Goal: Transaction & Acquisition: Subscribe to service/newsletter

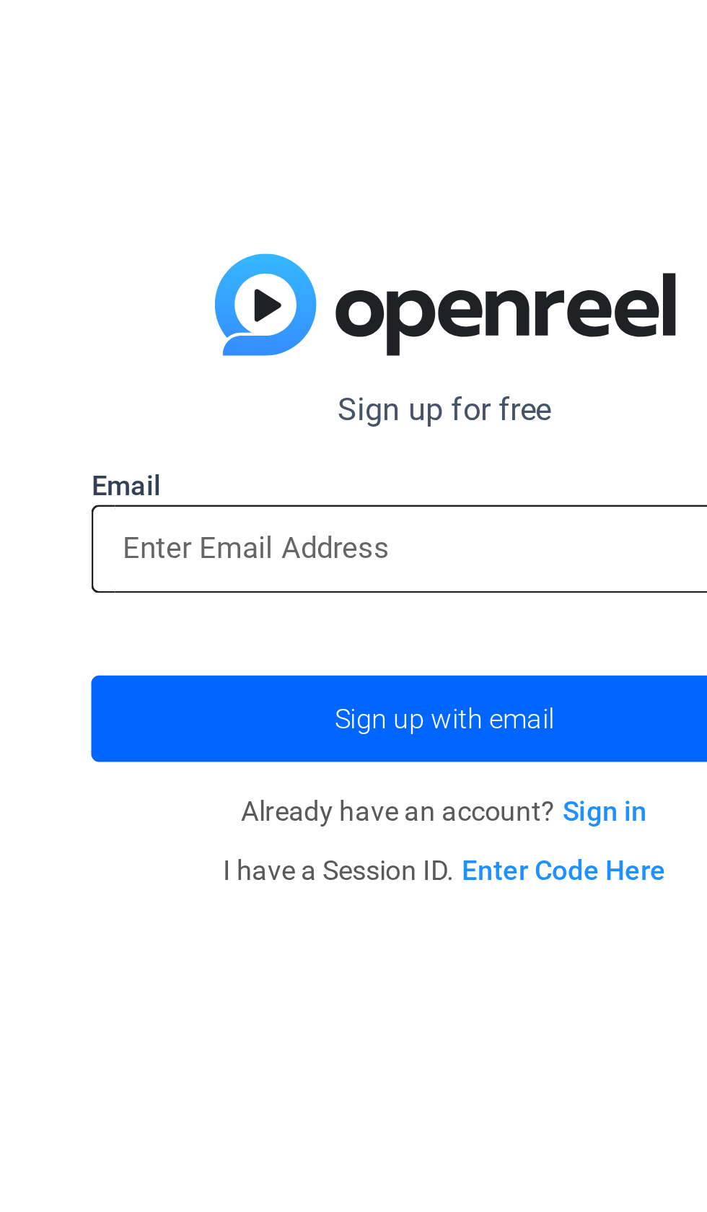
click at [266, 594] on input "email" at bounding box center [353, 595] width 237 height 17
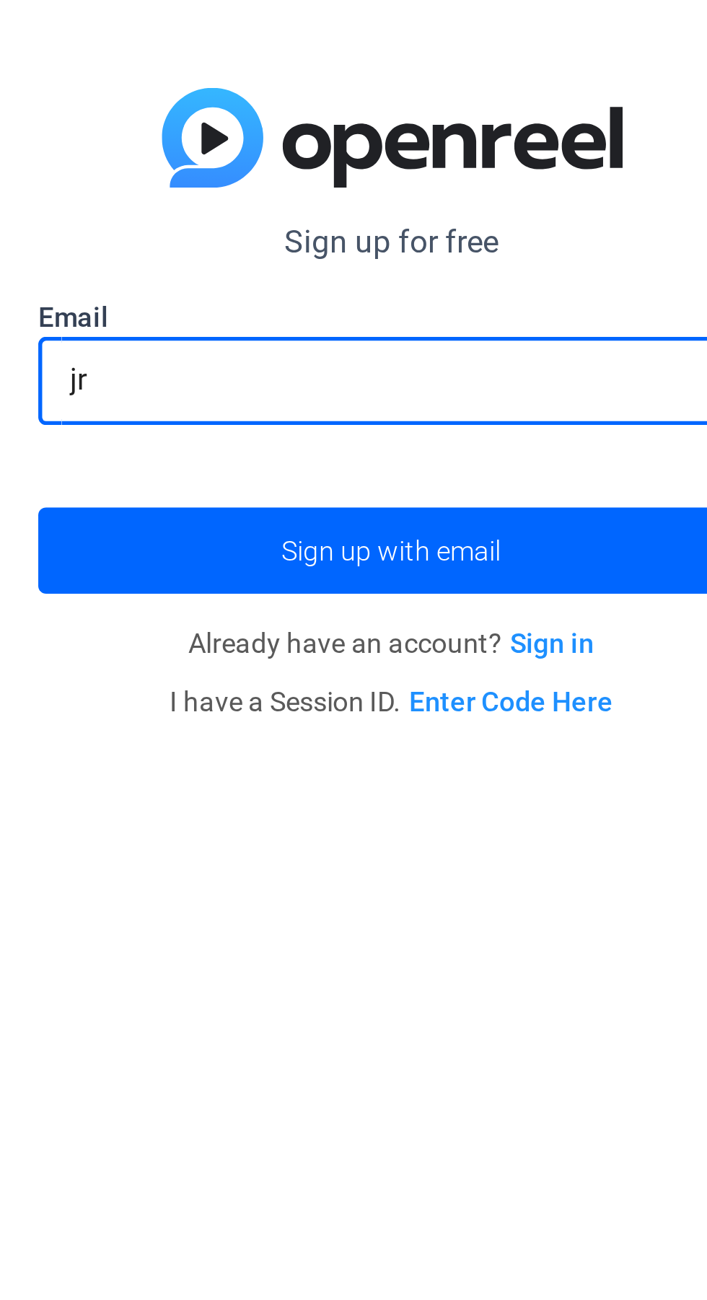
type input "j"
type input "a"
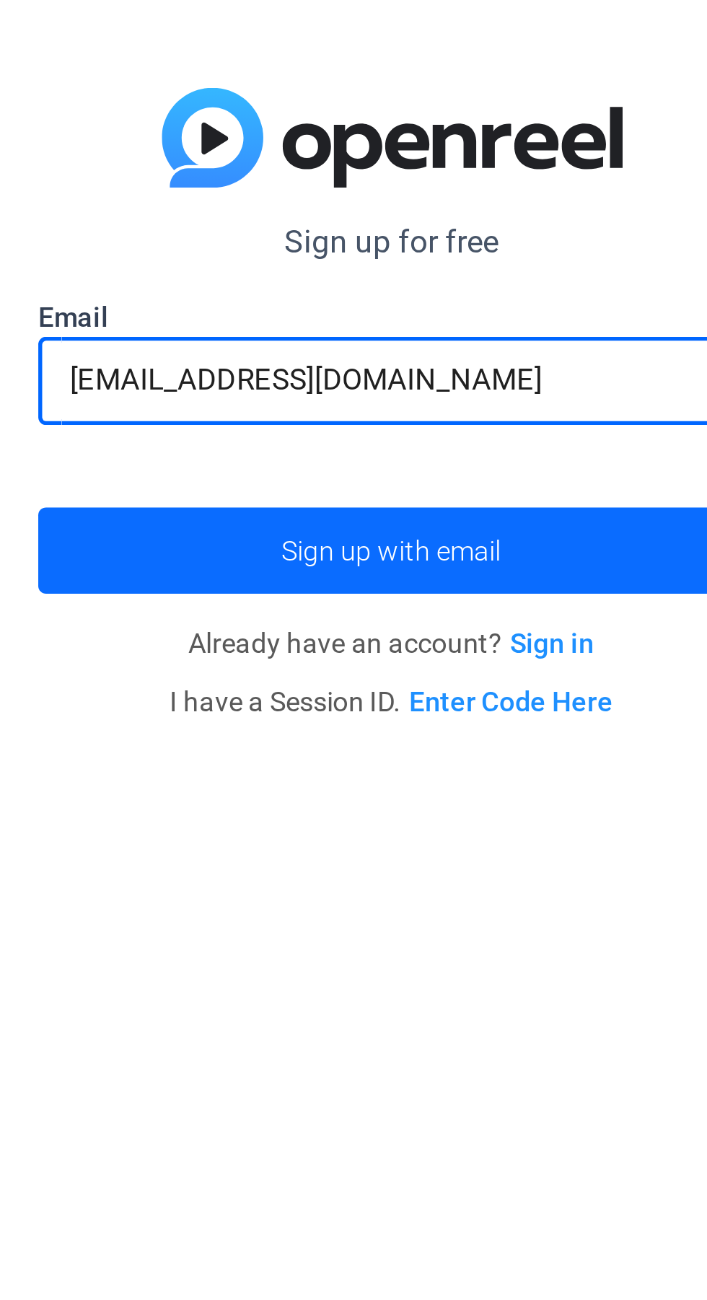
type input "[EMAIL_ADDRESS][DOMAIN_NAME]"
click at [418, 694] on span "submit" at bounding box center [354, 702] width 260 height 35
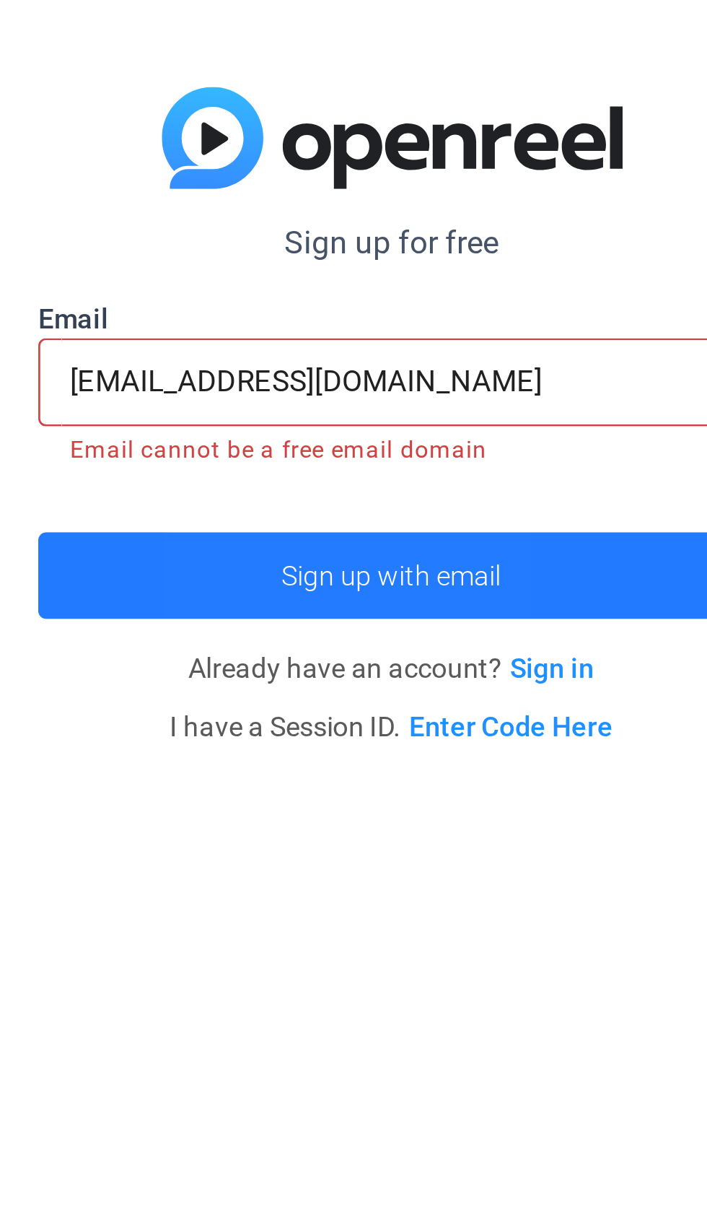
click at [344, 662] on span "Sign up with email" at bounding box center [353, 662] width 81 height 0
click at [351, 662] on span "Sign up with email" at bounding box center [353, 662] width 81 height 0
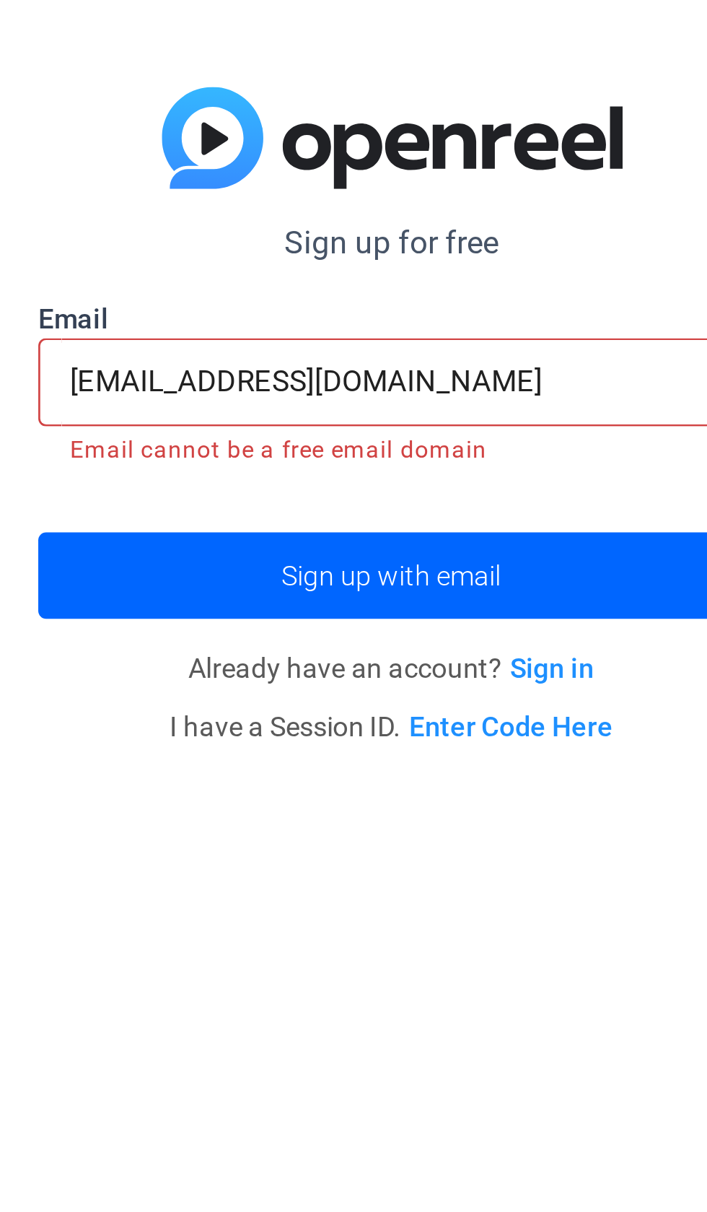
click at [417, 699] on link "Sign in" at bounding box center [413, 697] width 31 height 12
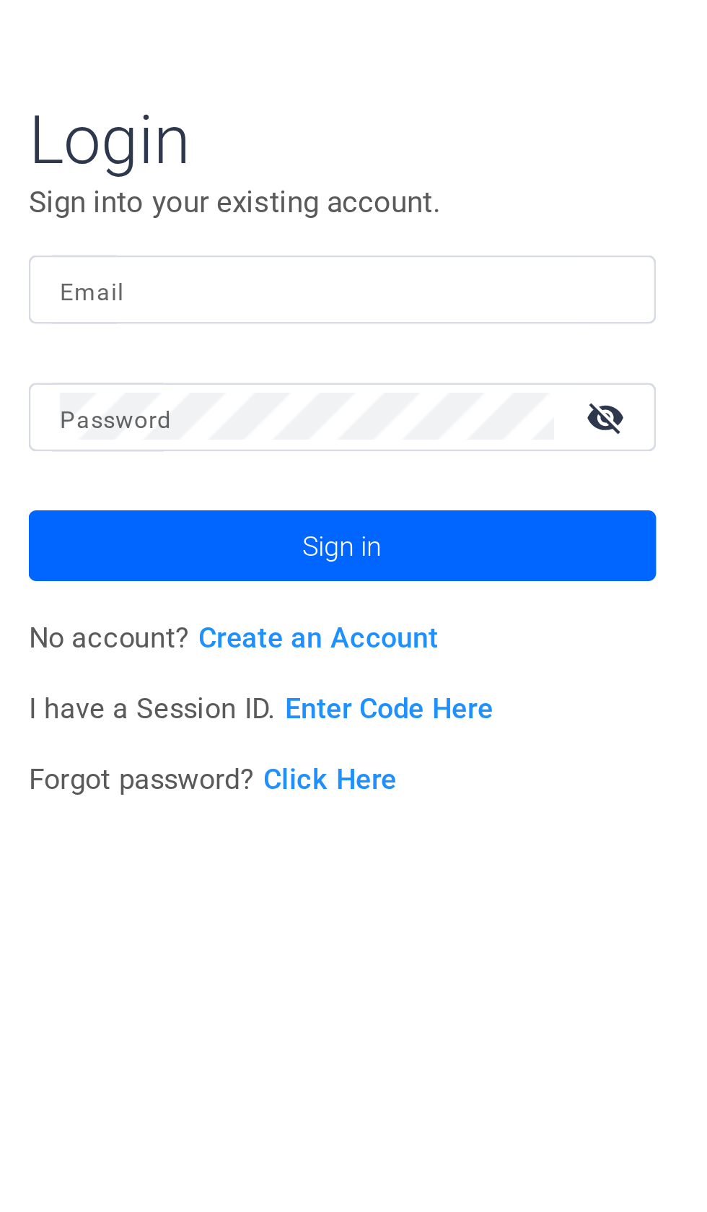
click at [131, 549] on input "Email" at bounding box center [212, 543] width 208 height 17
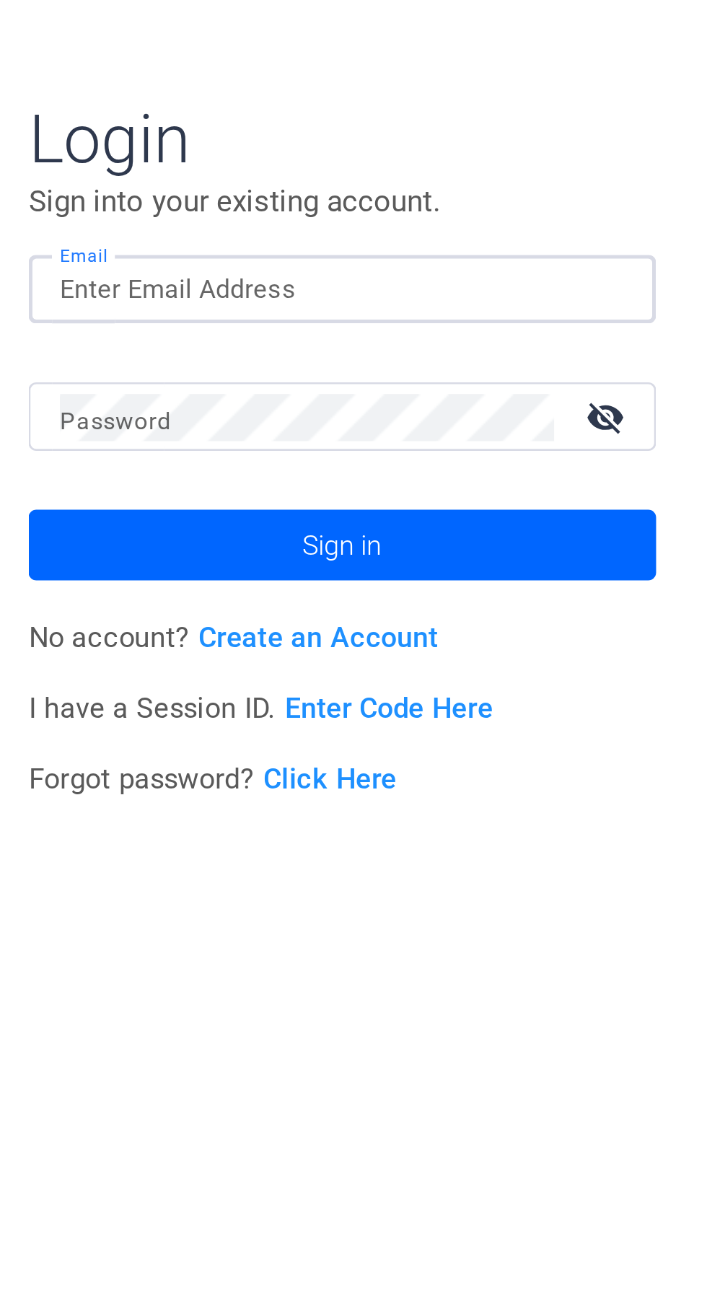
click at [140, 585] on input "Email" at bounding box center [212, 588] width 208 height 17
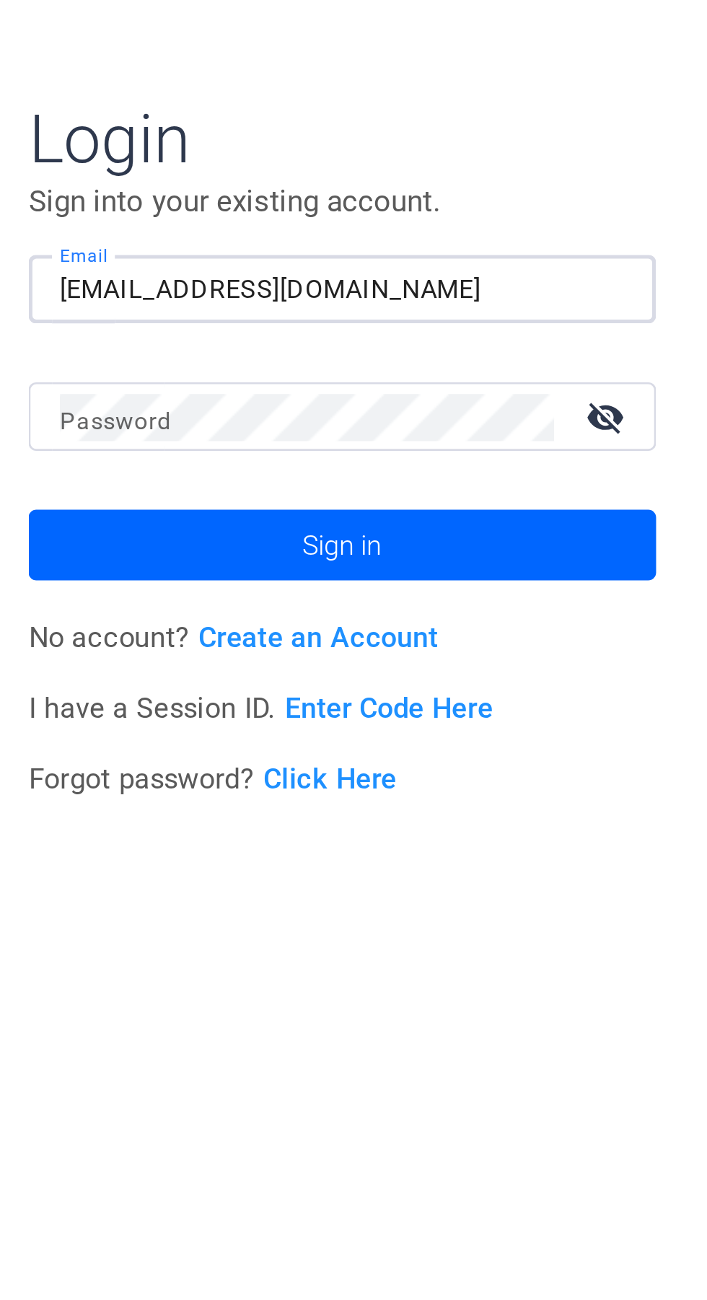
type input "[EMAIL_ADDRESS][DOMAIN_NAME]"
click at [316, 634] on mat-icon "visibility_off" at bounding box center [310, 635] width 35 height 21
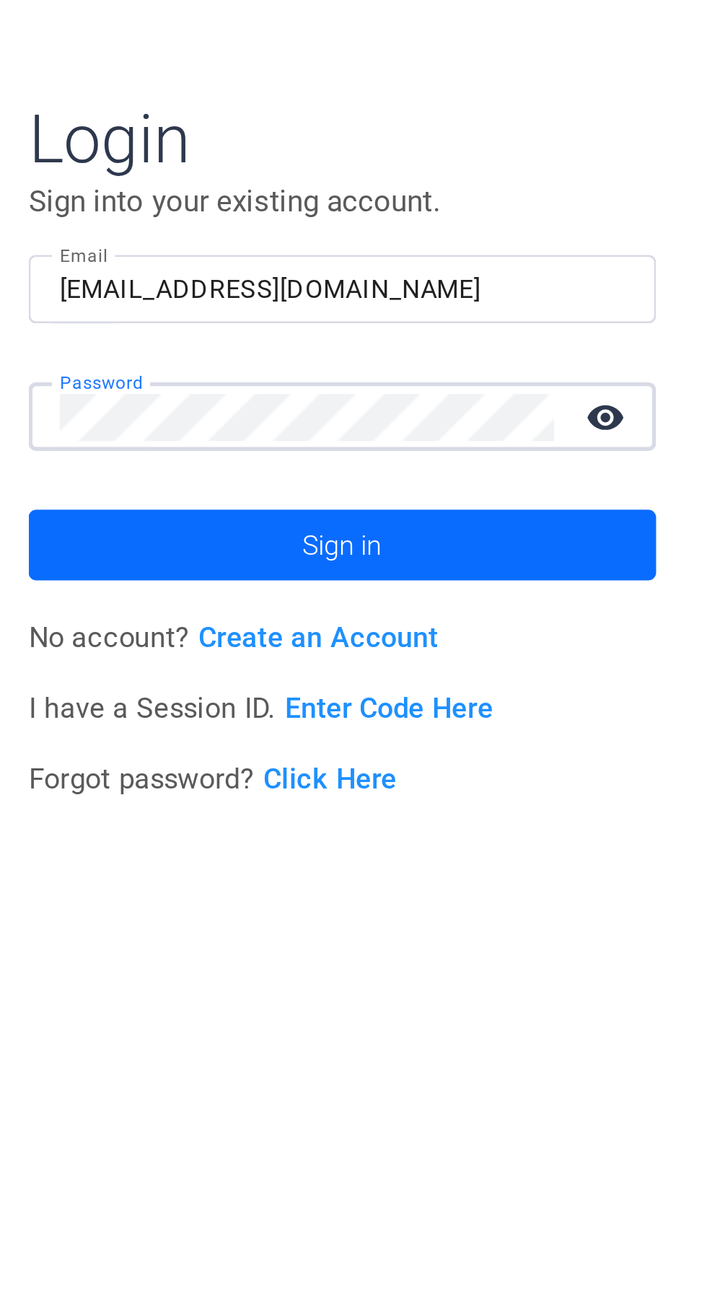
click at [271, 672] on span at bounding box center [212, 682] width 231 height 35
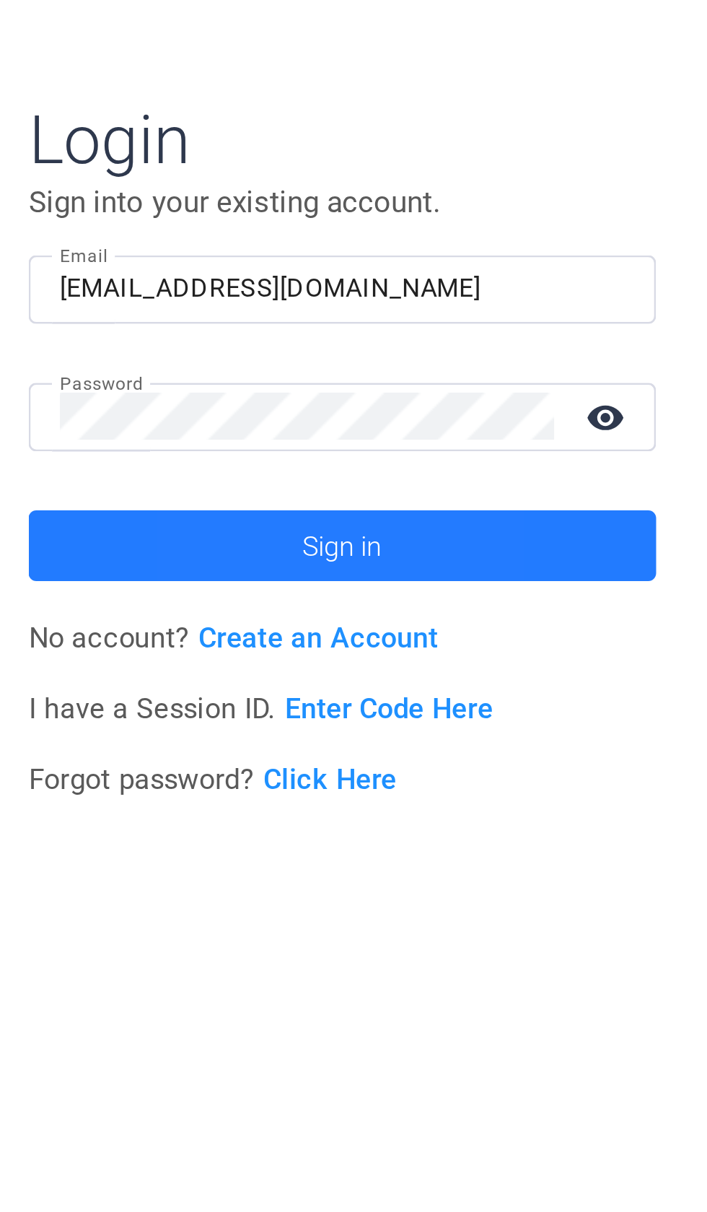
click at [202, 641] on span "Sign in" at bounding box center [213, 639] width 30 height 36
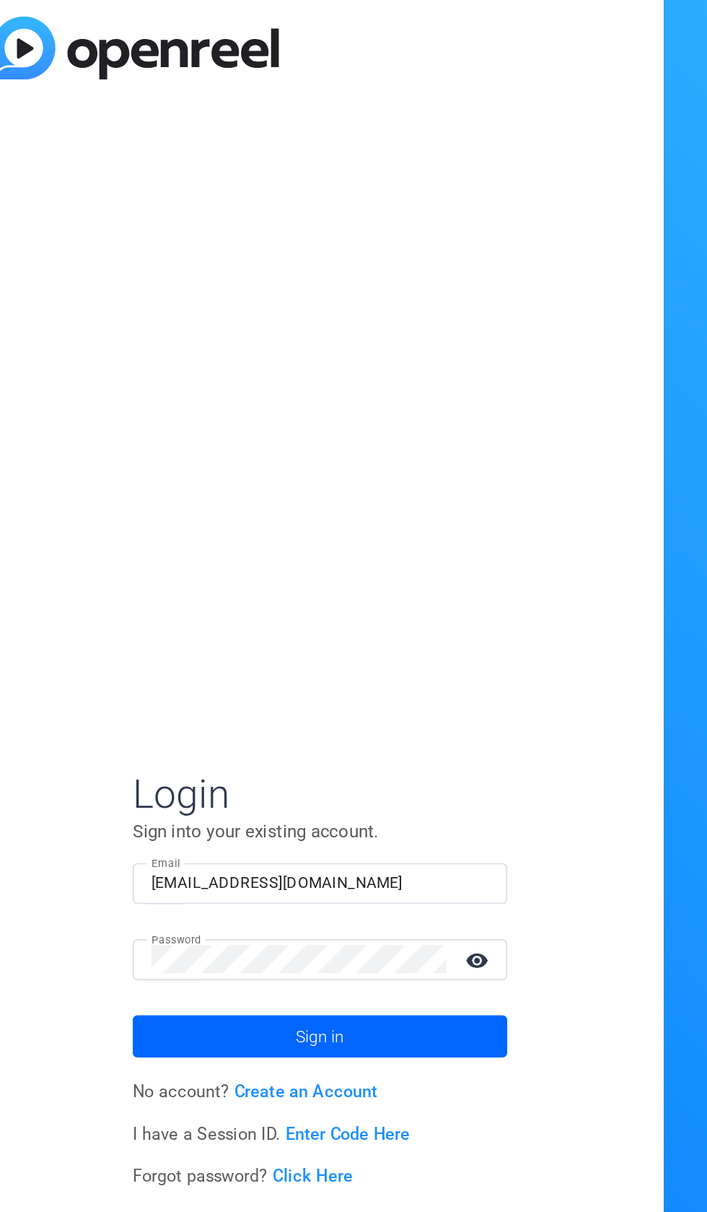
click at [237, 540] on input "[EMAIL_ADDRESS][DOMAIN_NAME]" at bounding box center [212, 543] width 208 height 17
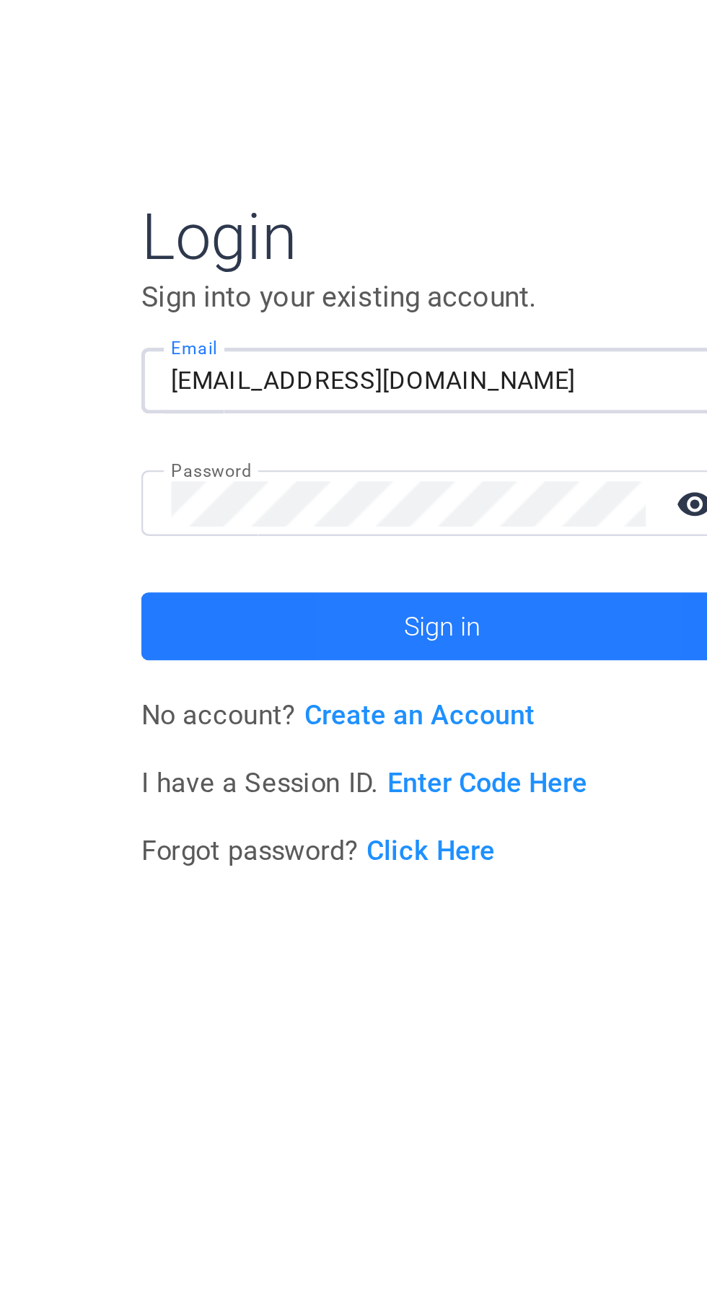
click at [235, 668] on span at bounding box center [212, 682] width 231 height 35
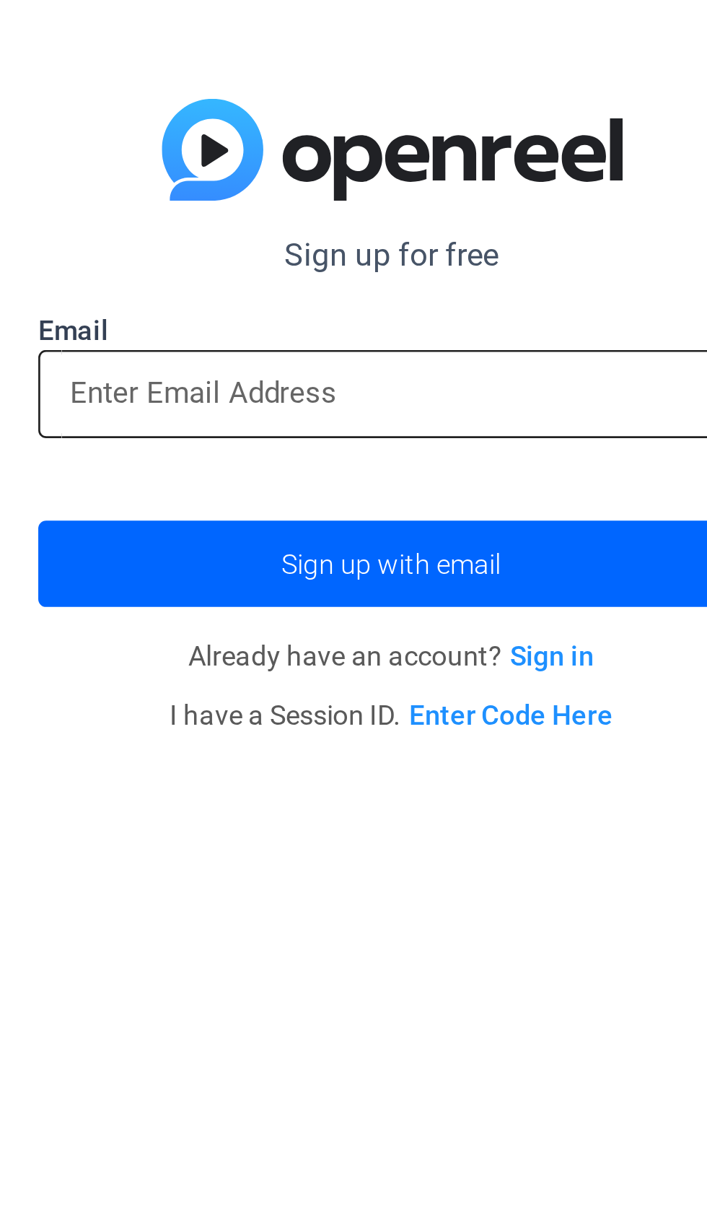
click at [253, 592] on input "email" at bounding box center [353, 595] width 237 height 17
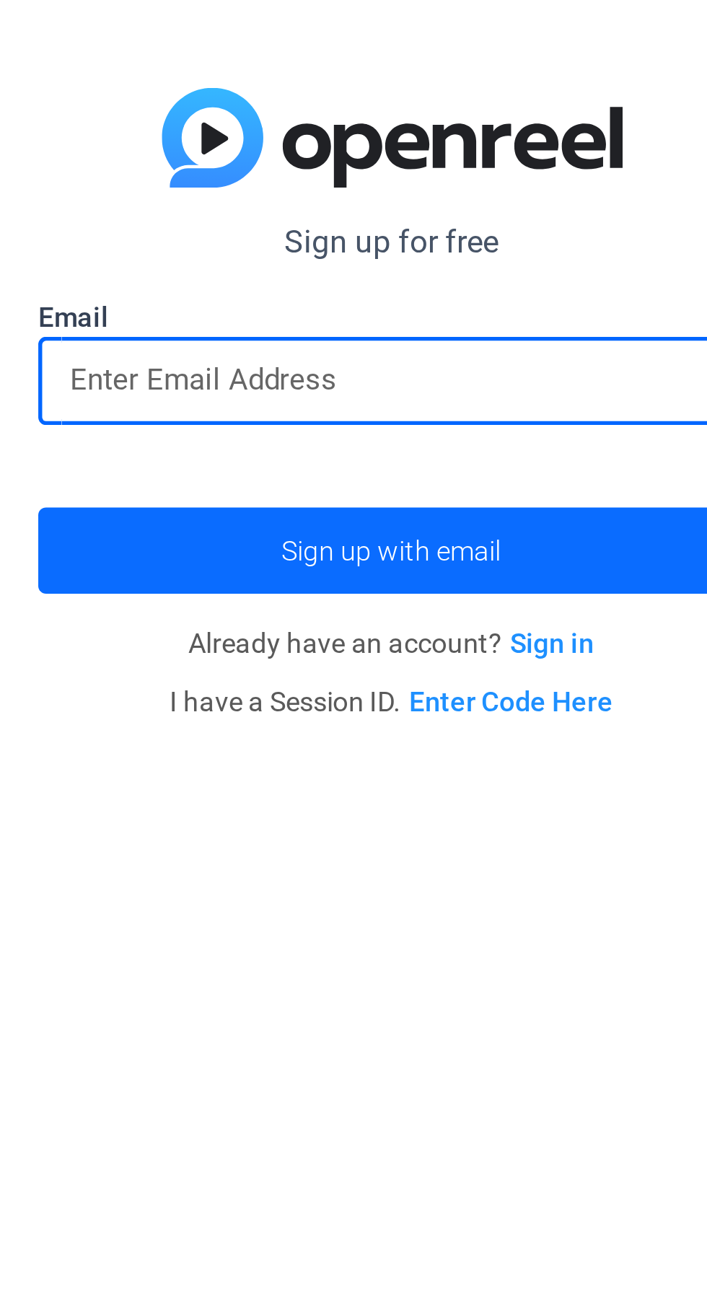
click at [335, 702] on span "Sign up with email" at bounding box center [353, 702] width 81 height 0
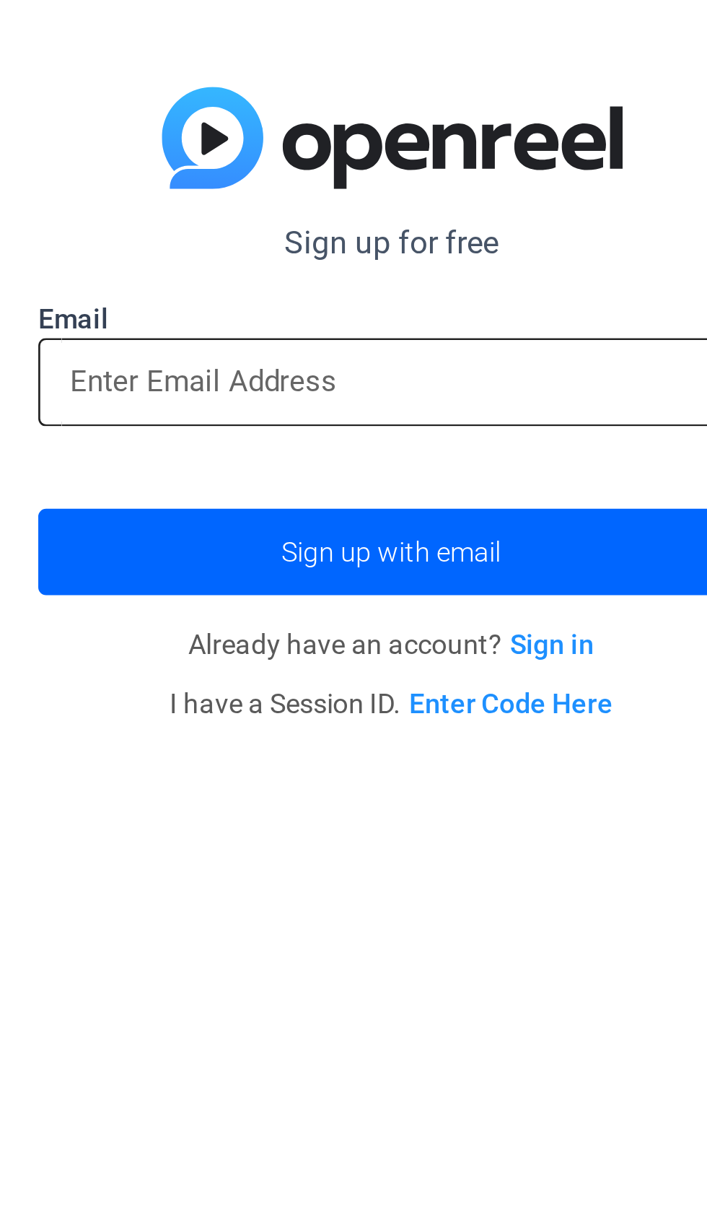
click at [257, 592] on input "email" at bounding box center [353, 595] width 237 height 17
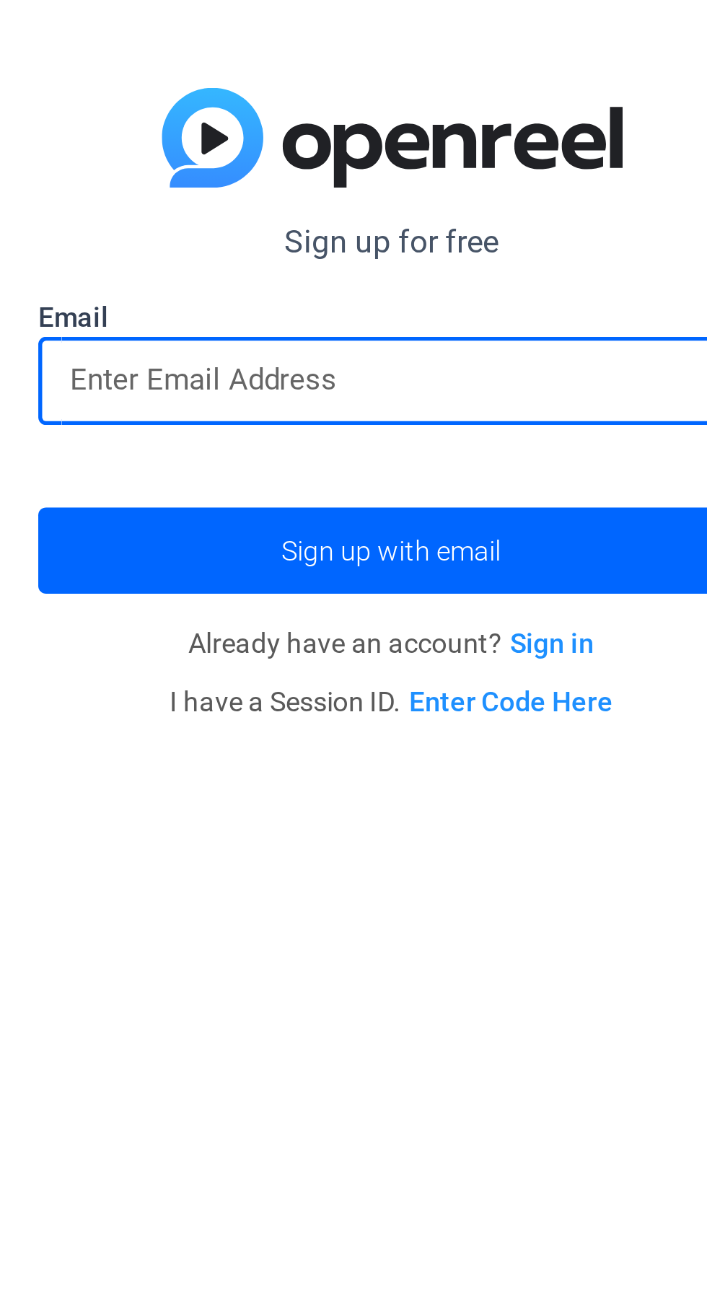
click at [260, 644] on input "email" at bounding box center [353, 639] width 237 height 17
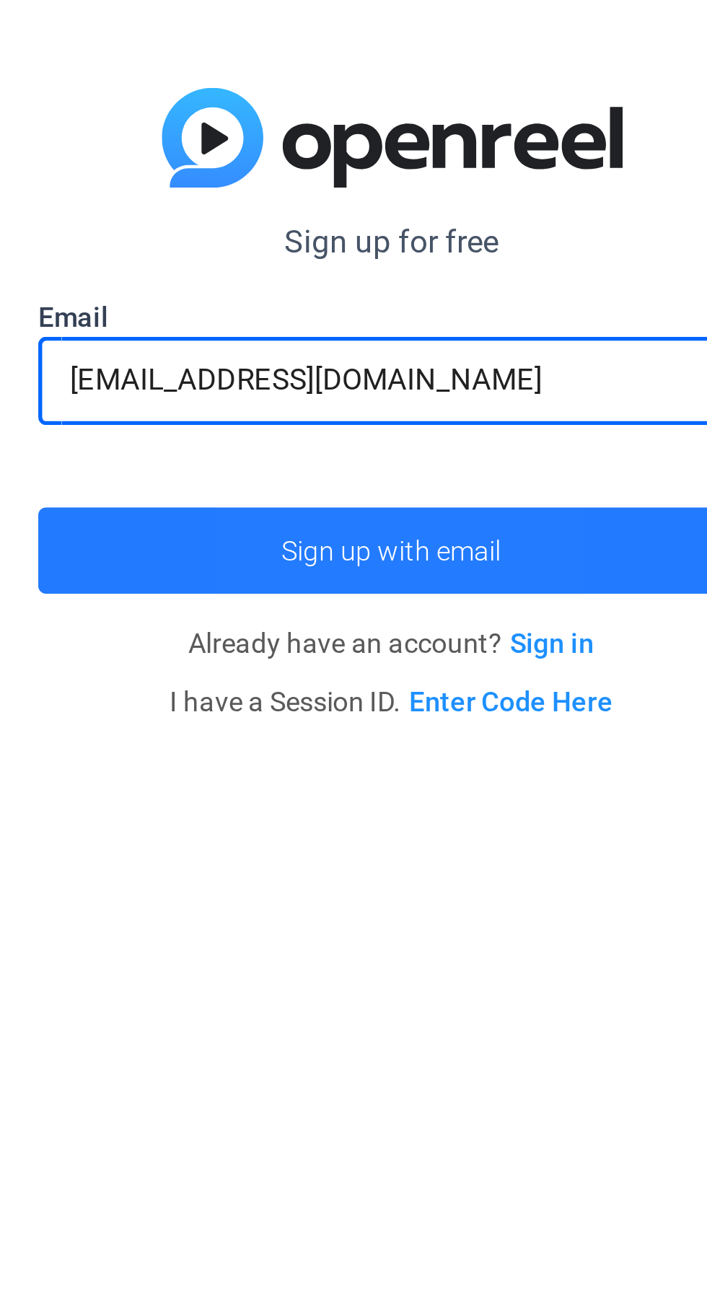
click at [359, 694] on span "submit" at bounding box center [354, 702] width 260 height 35
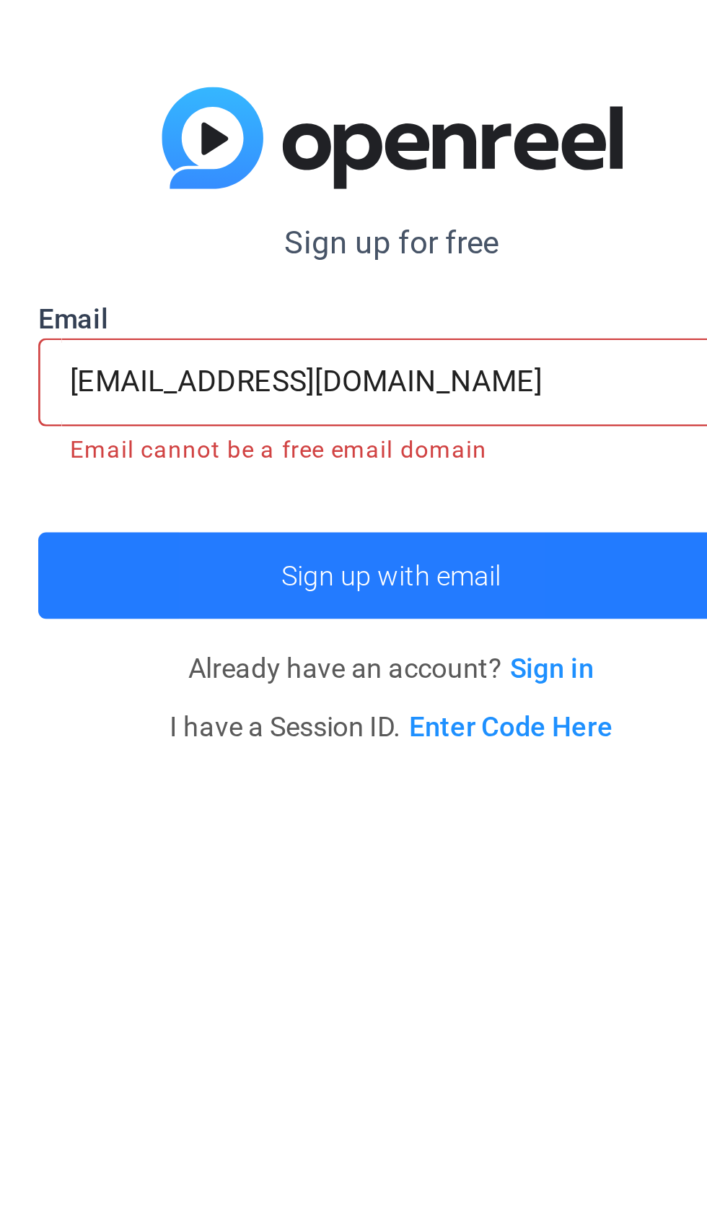
click at [346, 662] on span "Sign up with email" at bounding box center [353, 662] width 81 height 0
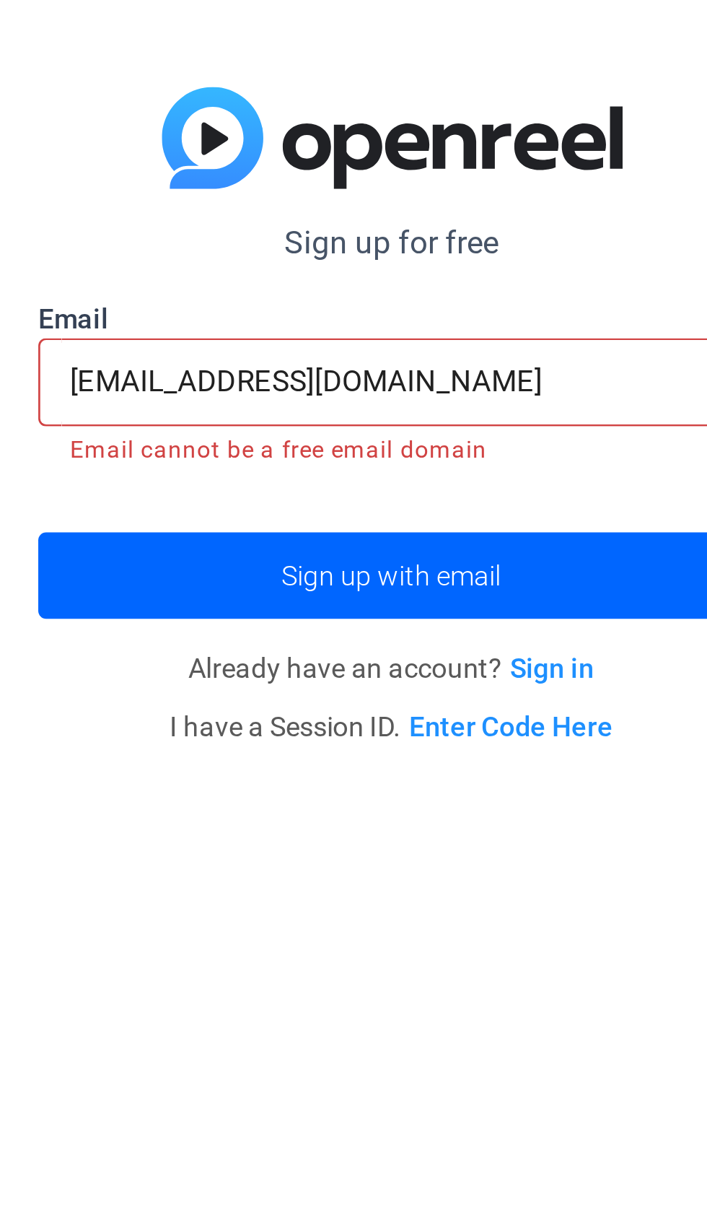
click at [407, 592] on input "[EMAIL_ADDRESS][DOMAIN_NAME]" at bounding box center [353, 590] width 237 height 17
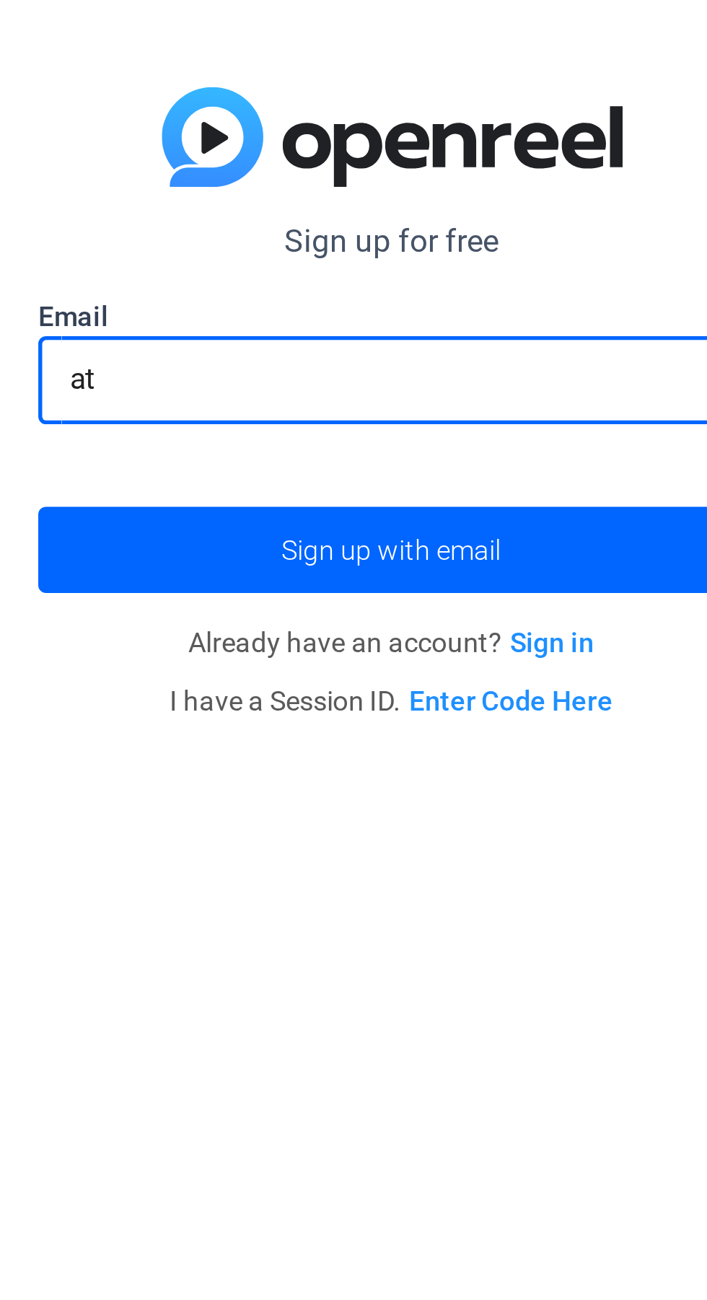
type input "a"
click at [266, 647] on input "email" at bounding box center [353, 639] width 237 height 17
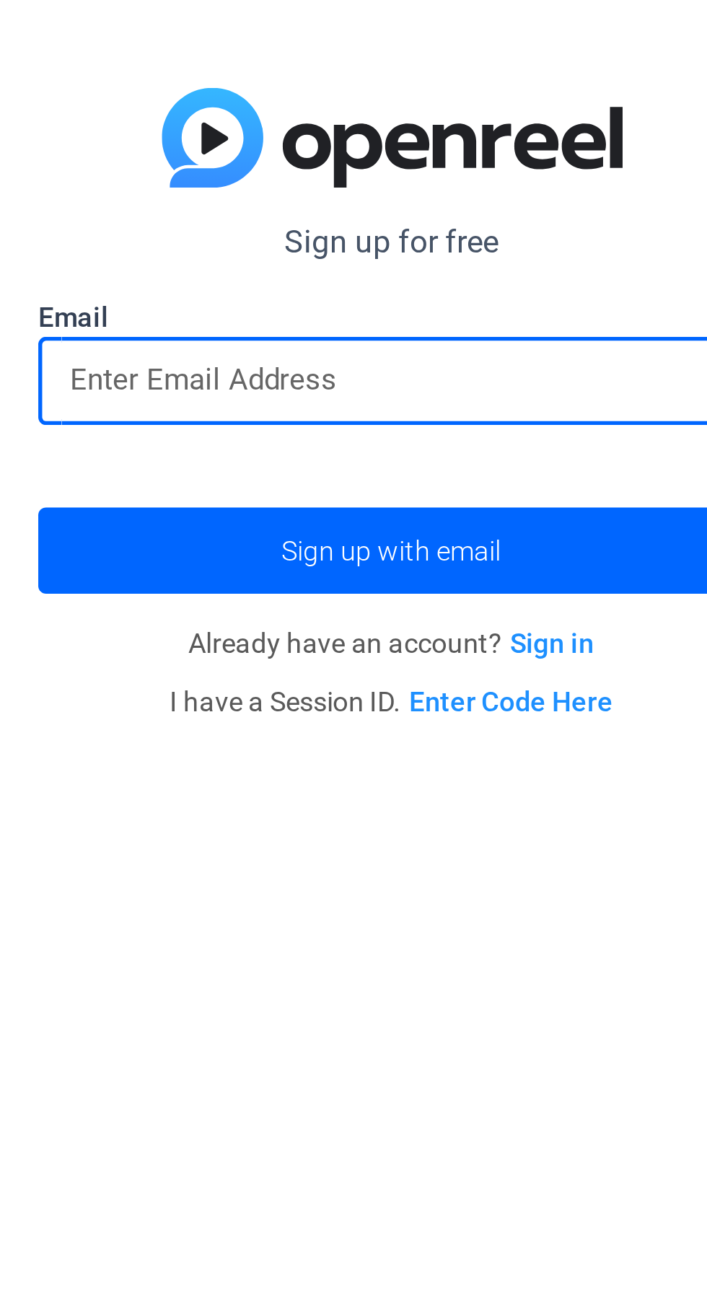
click at [408, 737] on link "Sign in" at bounding box center [413, 736] width 31 height 12
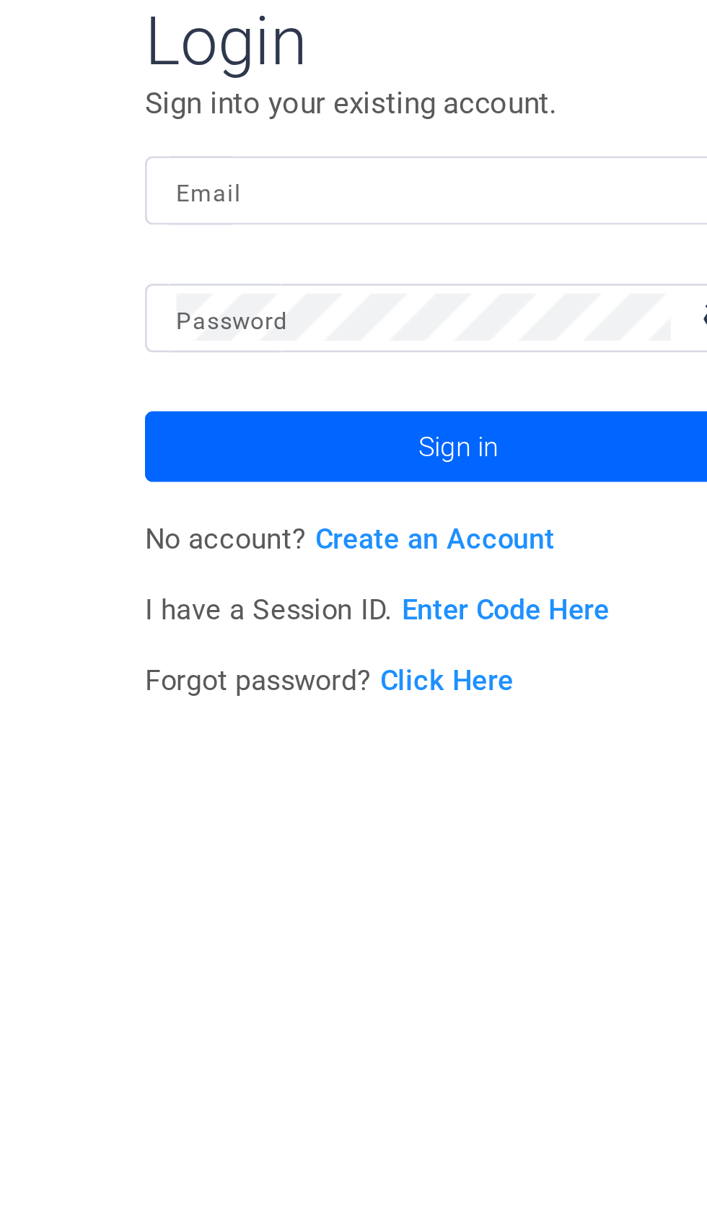
click at [214, 667] on link "Create an Account" at bounding box center [203, 673] width 88 height 12
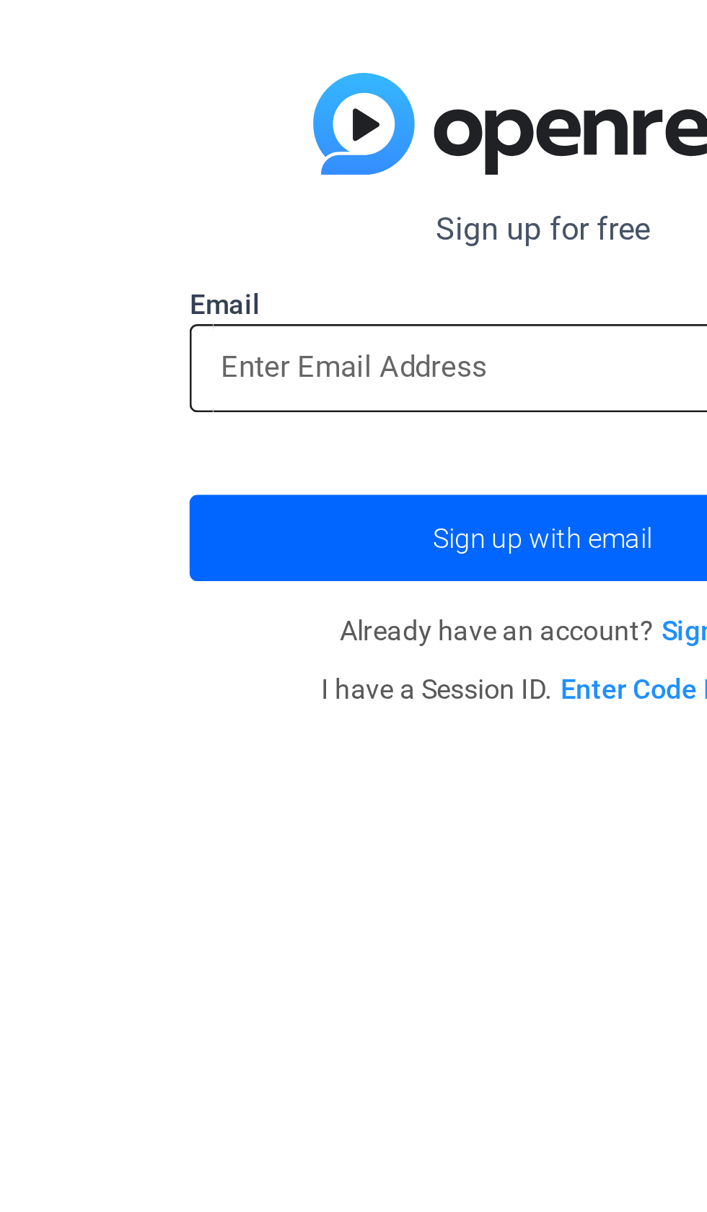
click at [247, 597] on input "email" at bounding box center [353, 595] width 237 height 17
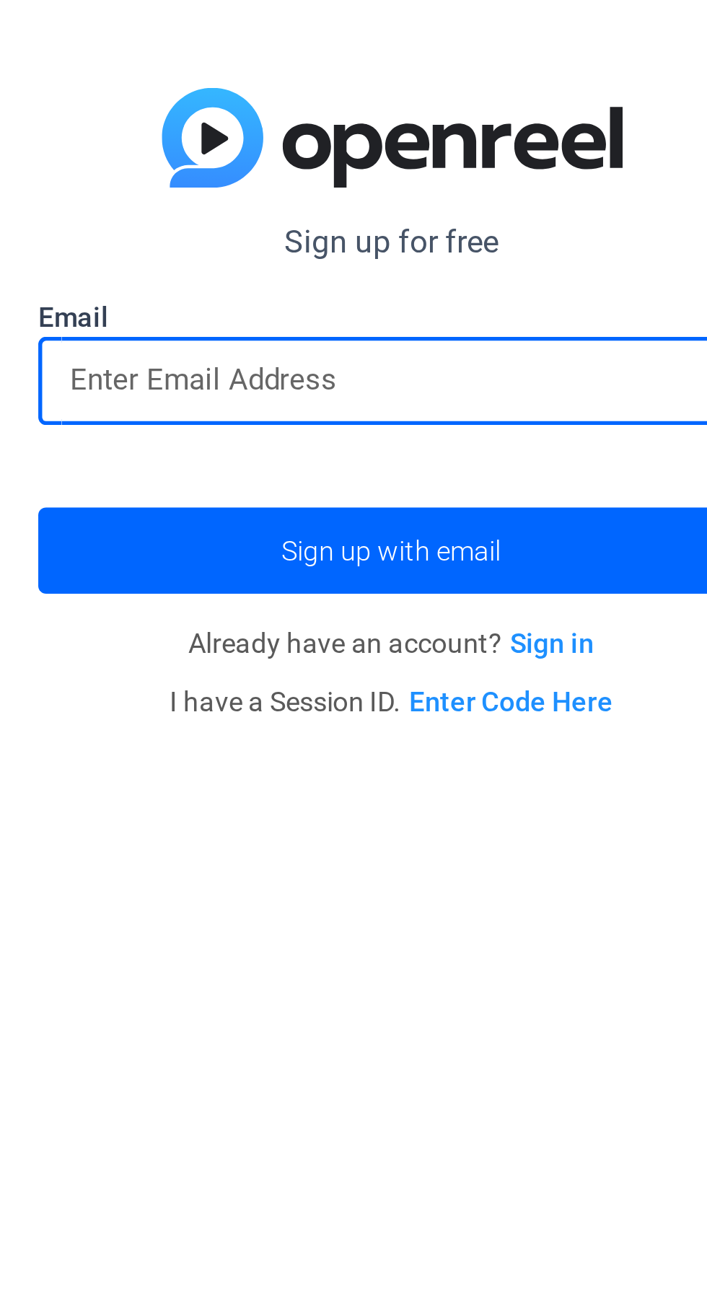
click at [271, 637] on input "email" at bounding box center [353, 639] width 237 height 17
type input "a"
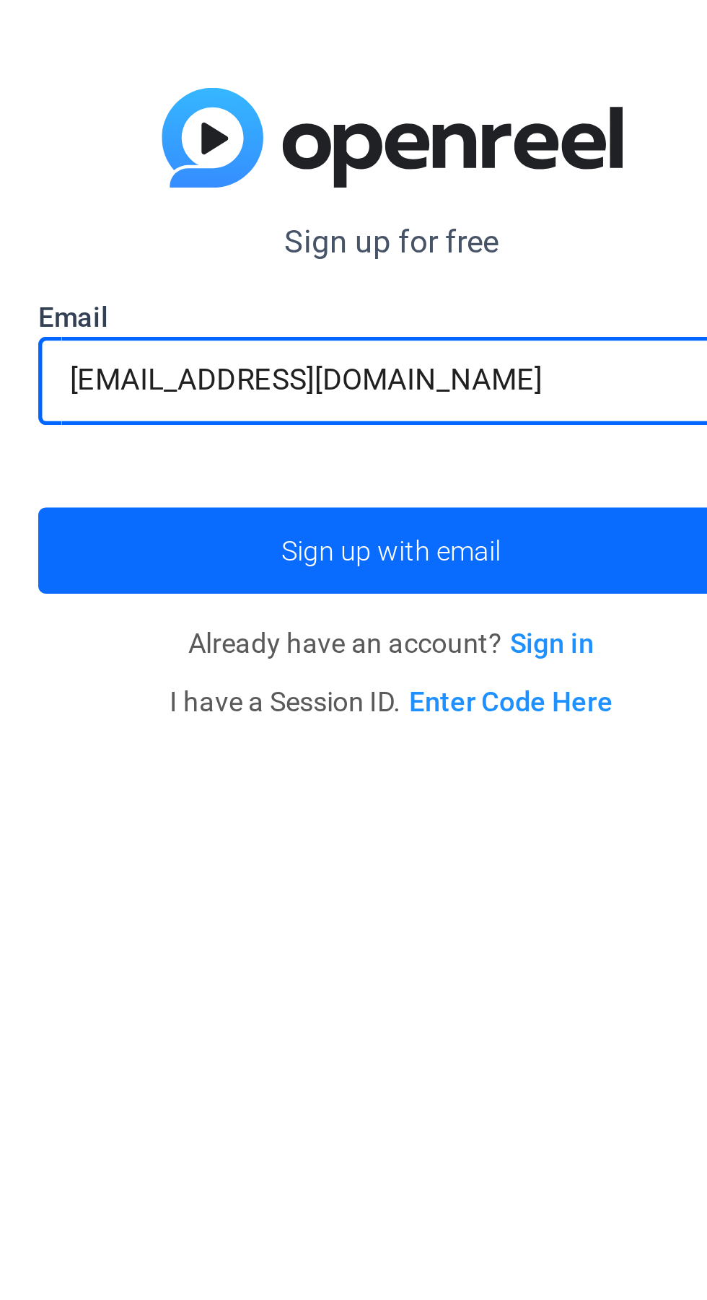
type input "jewelzshields@gmail.com"
click at [403, 705] on span "submit" at bounding box center [354, 702] width 260 height 35
